Goal: Find specific page/section: Find specific page/section

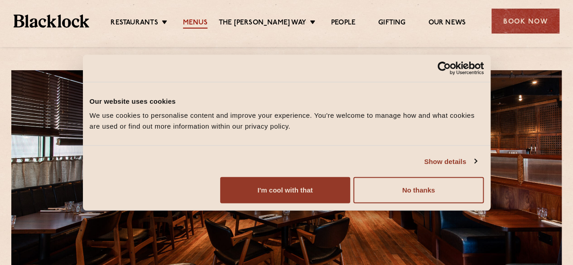
click at [201, 19] on link "Menus" at bounding box center [195, 24] width 24 height 10
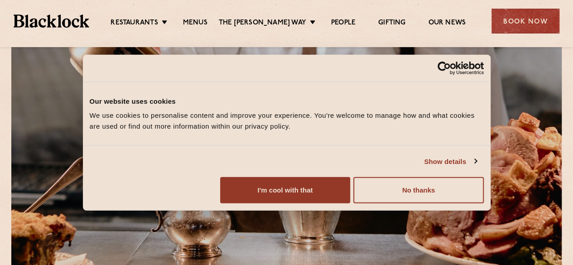
scroll to position [45, 0]
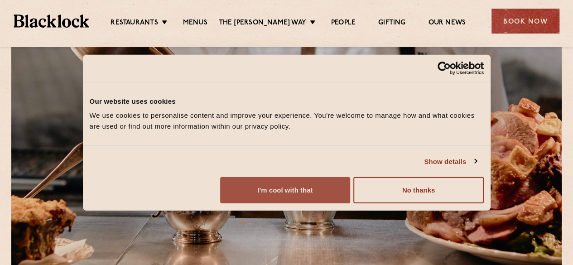
click at [350, 202] on button "I'm cool with that" at bounding box center [285, 190] width 130 height 26
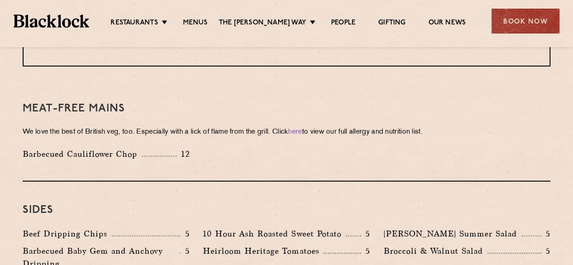
scroll to position [1268, 0]
